Goal: Task Accomplishment & Management: Manage account settings

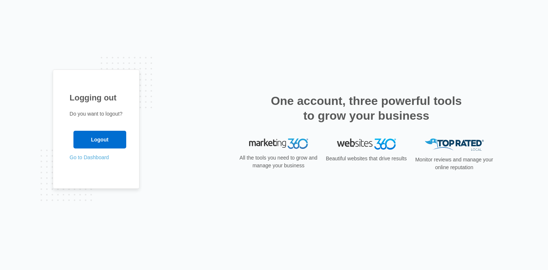
click at [97, 155] on link "Go to Dashboard" at bounding box center [90, 157] width 40 height 6
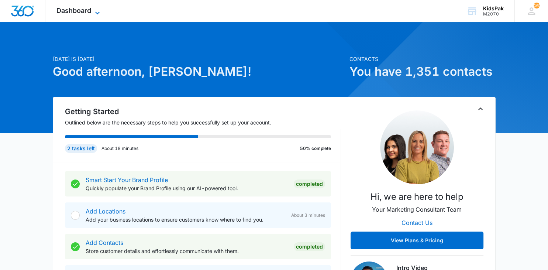
click at [99, 10] on icon at bounding box center [97, 12] width 9 height 9
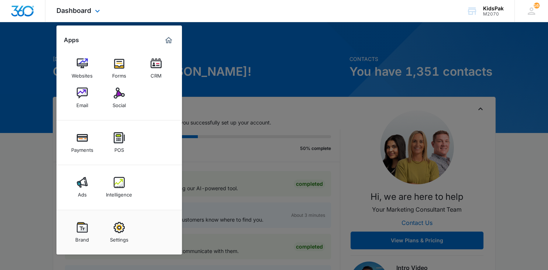
click at [169, 42] on img "Marketing 360® Dashboard" at bounding box center [168, 40] width 9 height 9
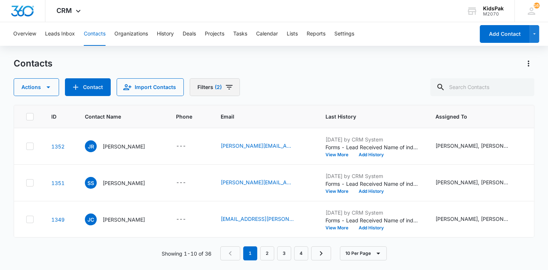
click at [218, 86] on span "(2)" at bounding box center [218, 87] width 7 height 5
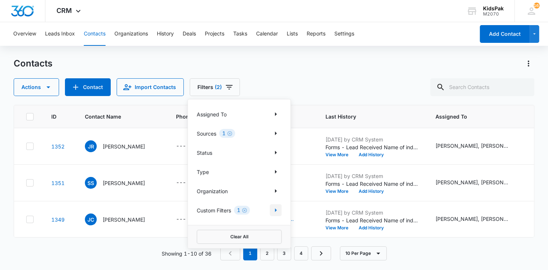
click at [275, 209] on icon "Show Custom Filters filters" at bounding box center [275, 210] width 9 height 9
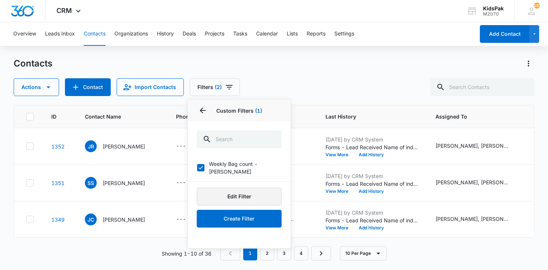
click at [239, 188] on button "Edit Filter" at bounding box center [239, 197] width 85 height 18
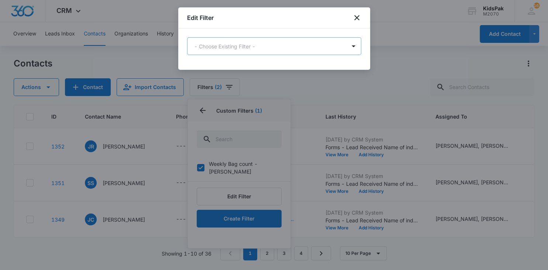
click at [327, 45] on body "CRM Apps Websites Forms CRM Email Social Payments POS Ads Intelligence Brand Se…" at bounding box center [274, 135] width 548 height 270
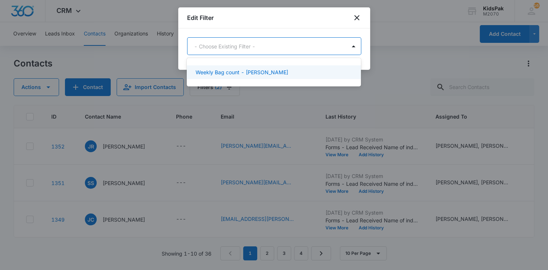
click at [260, 74] on div "Weekly Bag count - [PERSON_NAME]" at bounding box center [273, 72] width 155 height 8
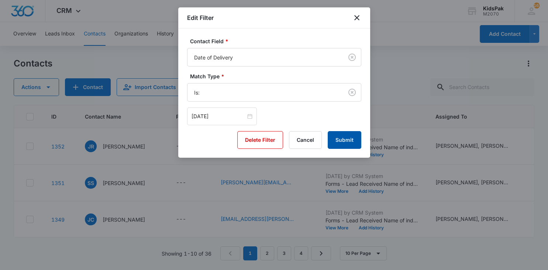
click at [343, 138] on button "Submit" at bounding box center [345, 140] width 34 height 18
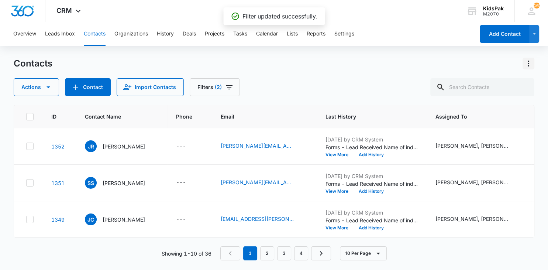
click at [531, 64] on icon "Actions" at bounding box center [528, 63] width 9 height 9
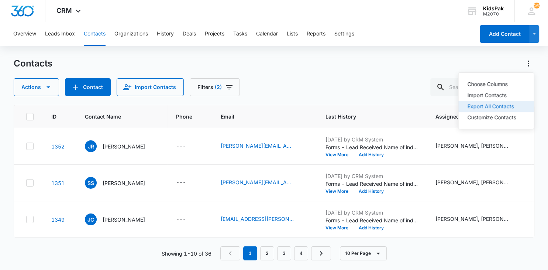
click at [510, 105] on div "Export All Contacts" at bounding box center [491, 106] width 49 height 5
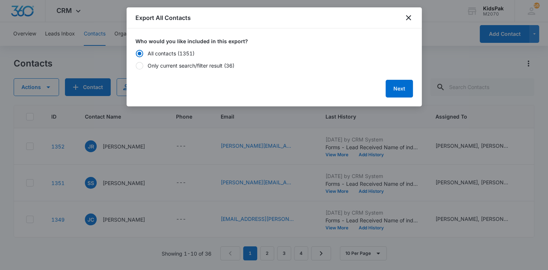
click at [140, 67] on div at bounding box center [139, 65] width 7 height 7
click at [136, 66] on input "Only current search/filter result (36)" at bounding box center [135, 65] width 0 height 0
radio input "false"
radio input "true"
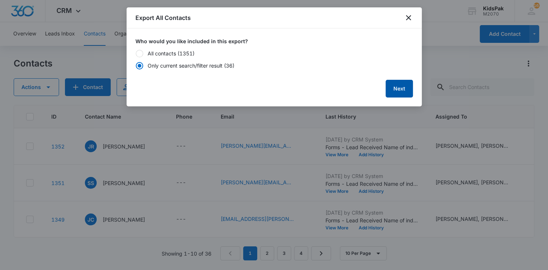
click at [397, 84] on button "Next" at bounding box center [399, 89] width 27 height 18
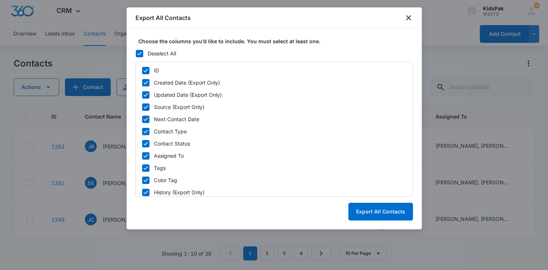
click at [138, 54] on icon at bounding box center [139, 53] width 7 height 7
click at [136, 54] on input "Deselect All" at bounding box center [135, 53] width 0 height 0
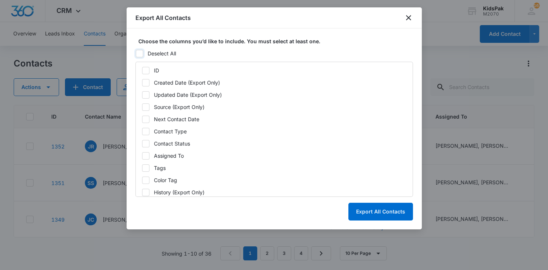
checkbox input "false"
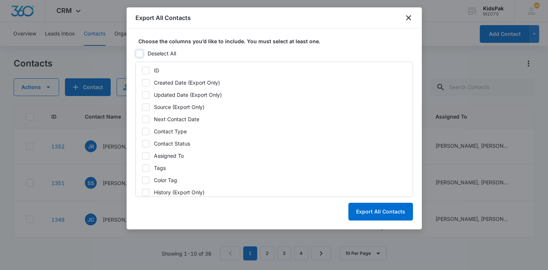
checkbox input "false"
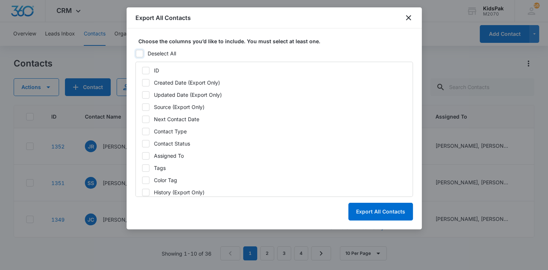
checkbox input "false"
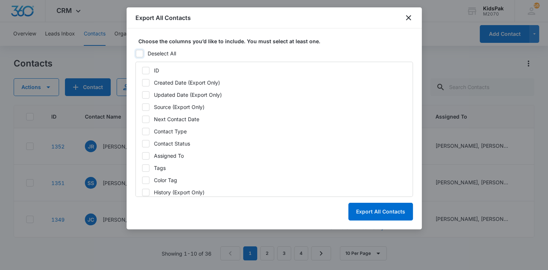
checkbox input "false"
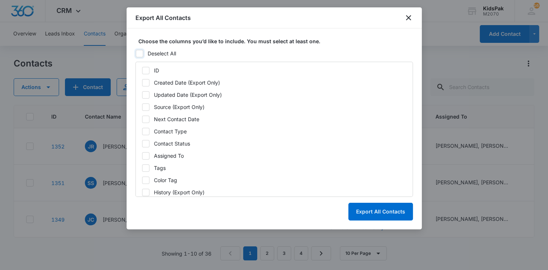
checkbox input "false"
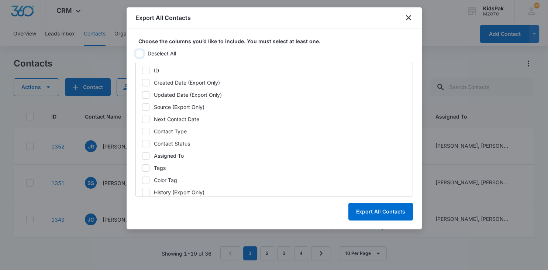
checkbox input "false"
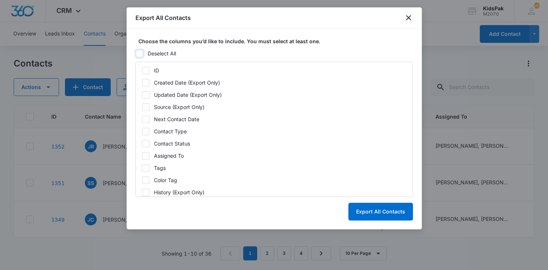
checkbox input "false"
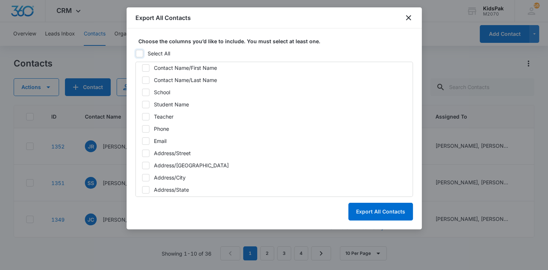
scroll to position [284, 0]
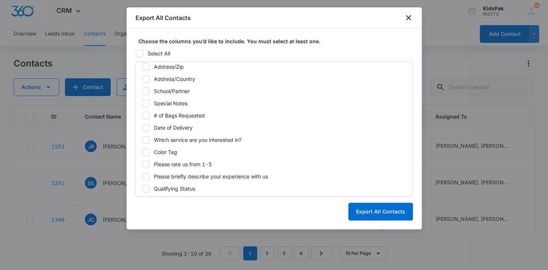
click at [146, 116] on icon at bounding box center [146, 115] width 7 height 7
click at [142, 116] on input "# of Bags Requested" at bounding box center [142, 115] width 0 height 0
checkbox input "true"
click at [146, 91] on icon at bounding box center [146, 90] width 4 height 3
click at [142, 91] on input "School/Partner" at bounding box center [142, 91] width 0 height 0
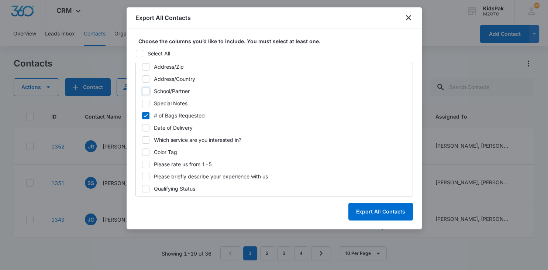
checkbox input "true"
click at [145, 175] on icon at bounding box center [146, 176] width 7 height 7
click at [142, 176] on input "Please briefly describe your experience with us" at bounding box center [142, 176] width 0 height 0
checkbox input "true"
click at [379, 209] on button "Export All Contacts" at bounding box center [381, 212] width 65 height 18
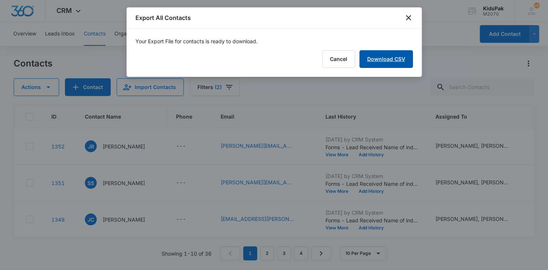
click at [390, 55] on link "Download CSV" at bounding box center [387, 59] width 54 height 18
click at [399, 67] on button "Finish" at bounding box center [397, 59] width 31 height 18
